Goal: Information Seeking & Learning: Learn about a topic

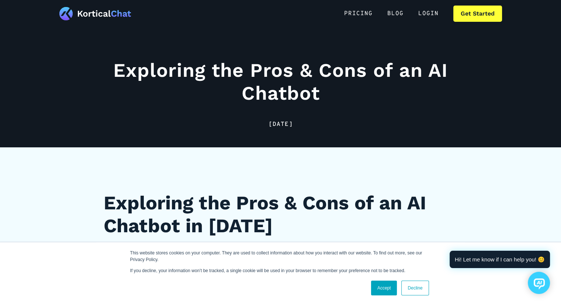
scroll to position [17, 0]
click at [381, 288] on link "Accept" at bounding box center [384, 287] width 26 height 15
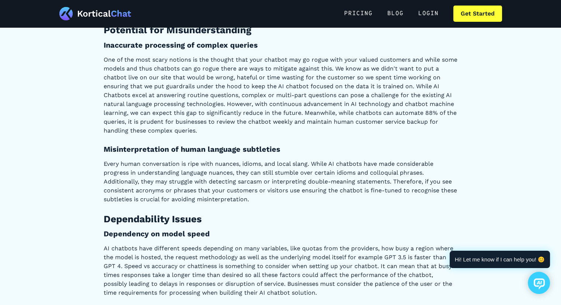
scroll to position [3030, 0]
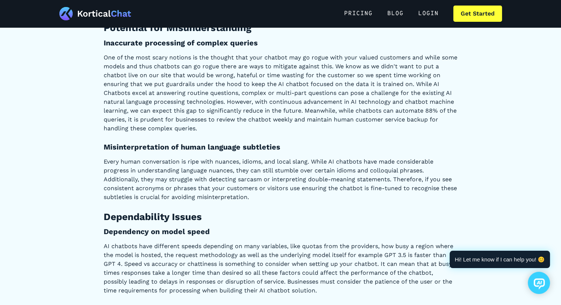
click at [133, 100] on p "One of the most scary notions is the thought that your chatbot may go rogue wit…" at bounding box center [281, 93] width 354 height 80
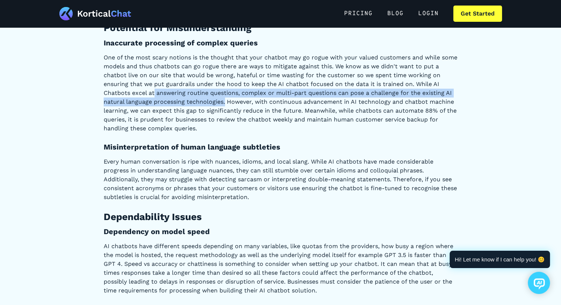
drag, startPoint x: 155, startPoint y: 102, endPoint x: 224, endPoint y: 110, distance: 69.8
click at [224, 110] on p "One of the most scary notions is the thought that your chatbot may go rogue wit…" at bounding box center [281, 93] width 354 height 80
click at [222, 103] on p "One of the most scary notions is the thought that your chatbot may go rogue wit…" at bounding box center [281, 93] width 354 height 80
drag, startPoint x: 150, startPoint y: 101, endPoint x: 221, endPoint y: 112, distance: 72.4
click at [221, 112] on p "One of the most scary notions is the thought that your chatbot may go rogue wit…" at bounding box center [281, 93] width 354 height 80
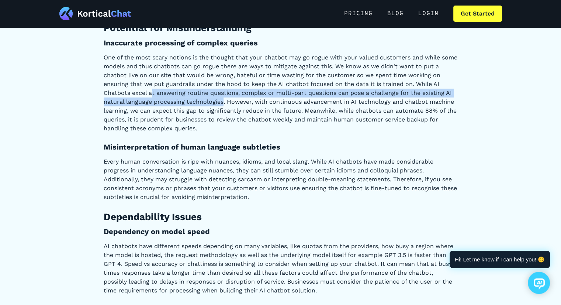
copy p "t answering routine questions, complex or multi-part questions can pose a chall…"
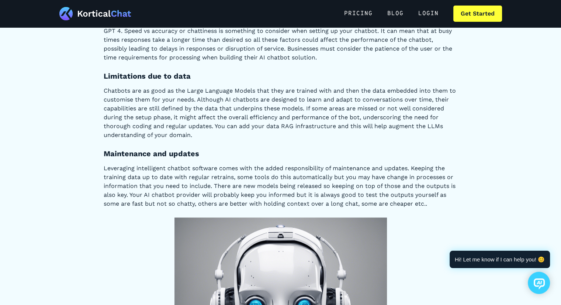
scroll to position [3266, 0]
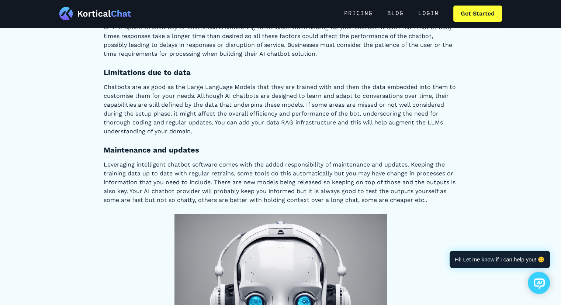
click at [106, 155] on h4 "Maintenance and updates" at bounding box center [281, 150] width 354 height 10
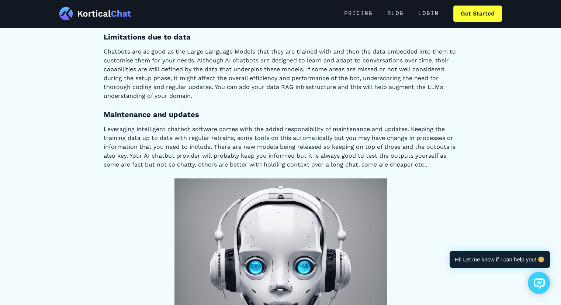
scroll to position [3299, 0]
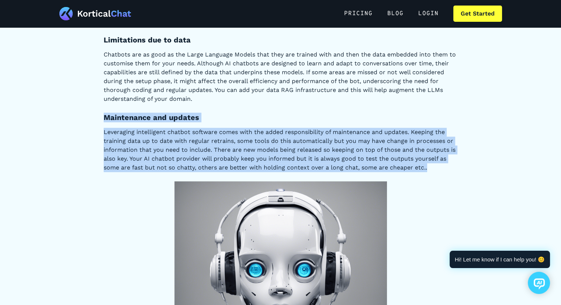
drag, startPoint x: 105, startPoint y: 128, endPoint x: 440, endPoint y: 177, distance: 338.1
copy div "Maintenance and updates Leveraging intelligent chatbot software comes with the …"
